Goal: Transaction & Acquisition: Purchase product/service

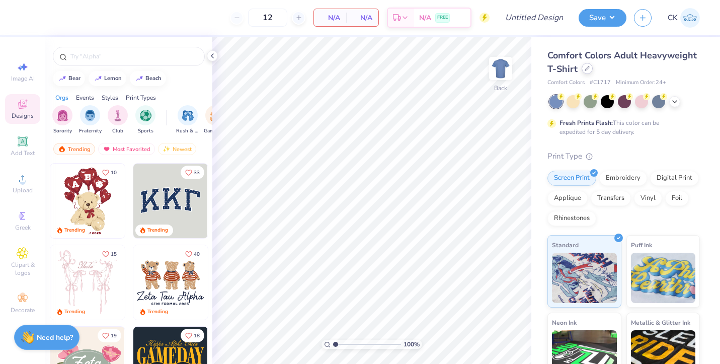
click at [588, 72] on div at bounding box center [586, 68] width 11 height 11
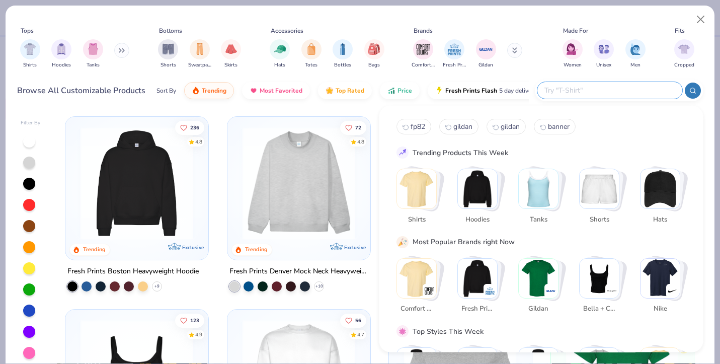
click at [625, 90] on input "text" at bounding box center [609, 90] width 132 height 12
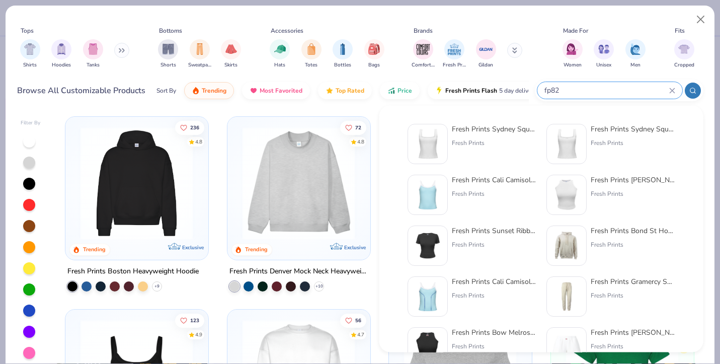
type input "fp82"
click at [422, 137] on img at bounding box center [427, 143] width 31 height 31
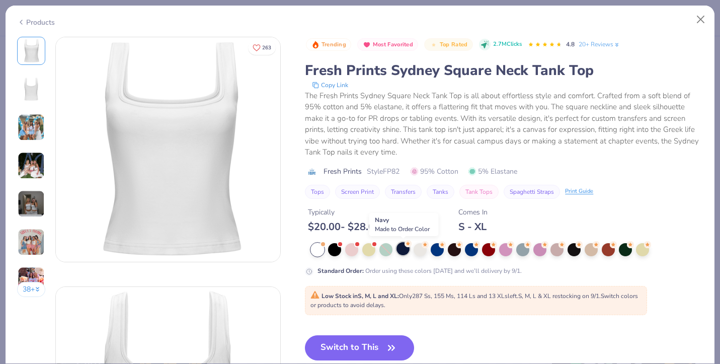
click at [405, 247] on div at bounding box center [402, 248] width 13 height 13
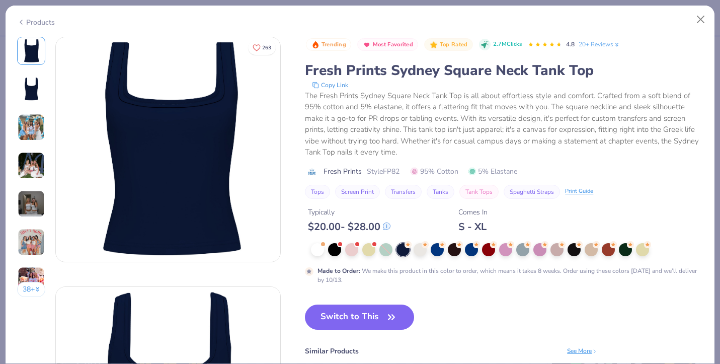
click at [34, 92] on img at bounding box center [31, 89] width 24 height 24
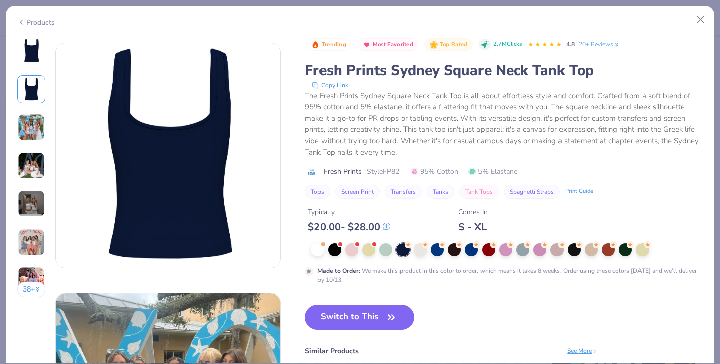
scroll to position [249, 0]
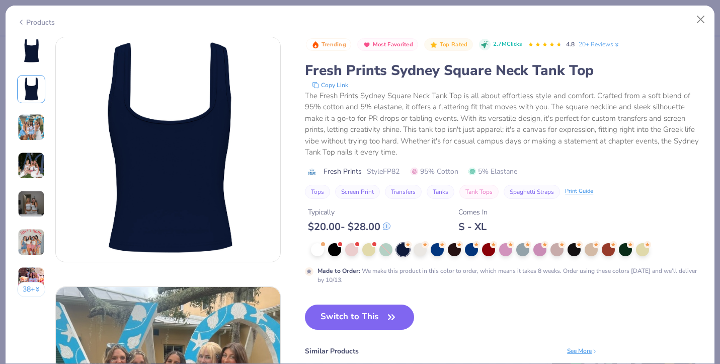
click at [29, 45] on img at bounding box center [31, 51] width 24 height 24
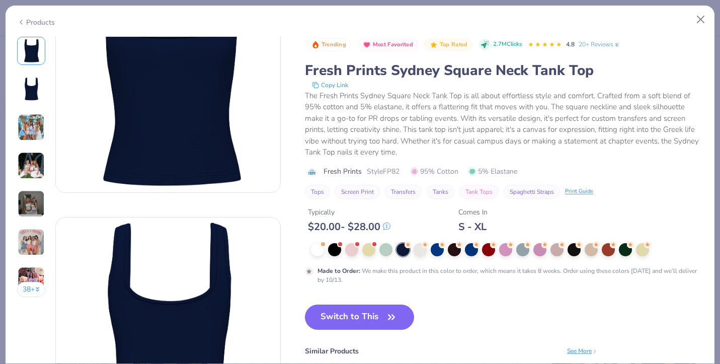
scroll to position [11, 0]
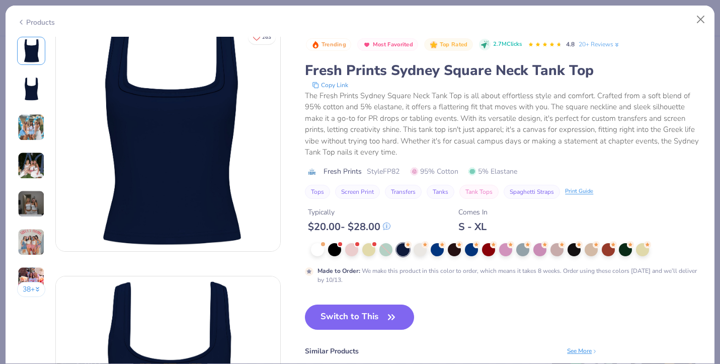
click at [28, 19] on div "Products" at bounding box center [36, 22] width 38 height 11
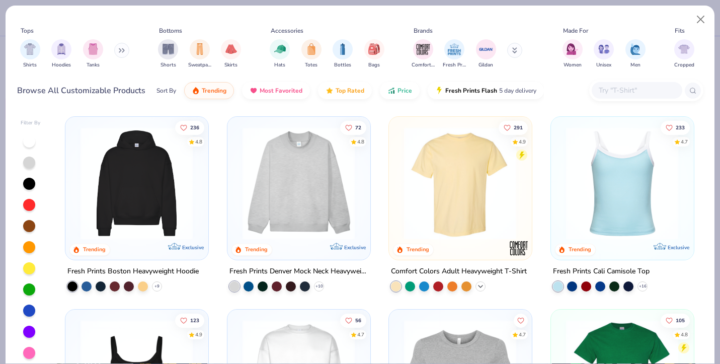
click at [481, 288] on icon at bounding box center [480, 286] width 8 height 8
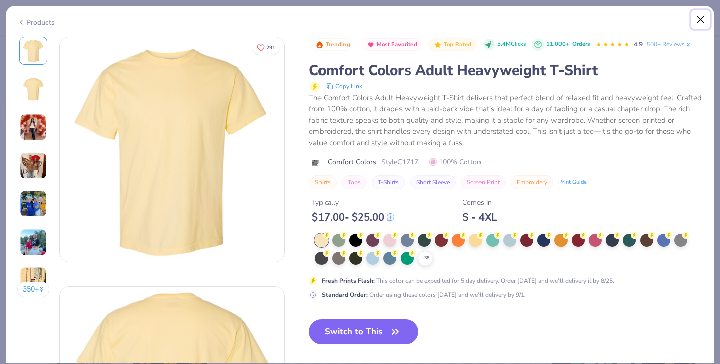
click at [699, 17] on button "Close" at bounding box center [700, 19] width 19 height 19
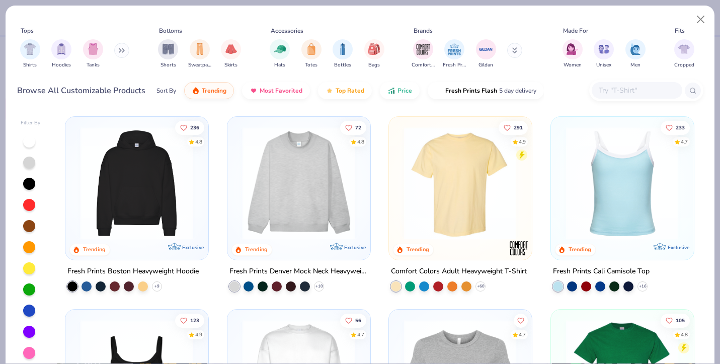
click at [704, 20] on button "Close" at bounding box center [700, 19] width 19 height 19
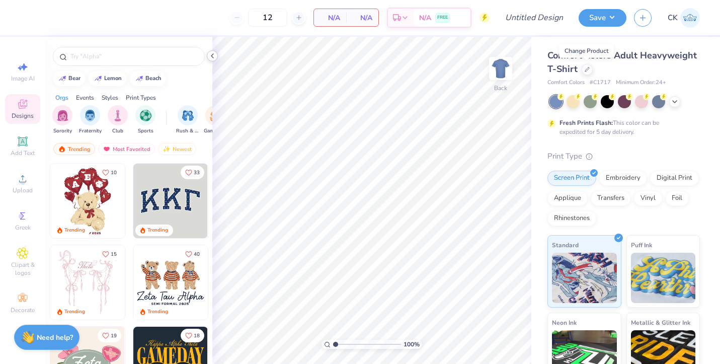
click at [213, 52] on icon at bounding box center [212, 56] width 8 height 8
